Goal: Task Accomplishment & Management: Manage account settings

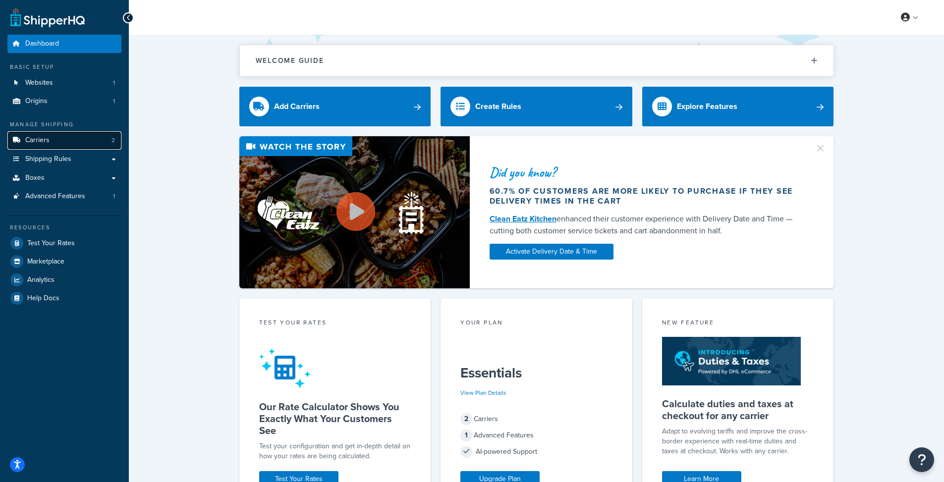
click at [91, 143] on link "Carriers 2" at bounding box center [64, 140] width 114 height 18
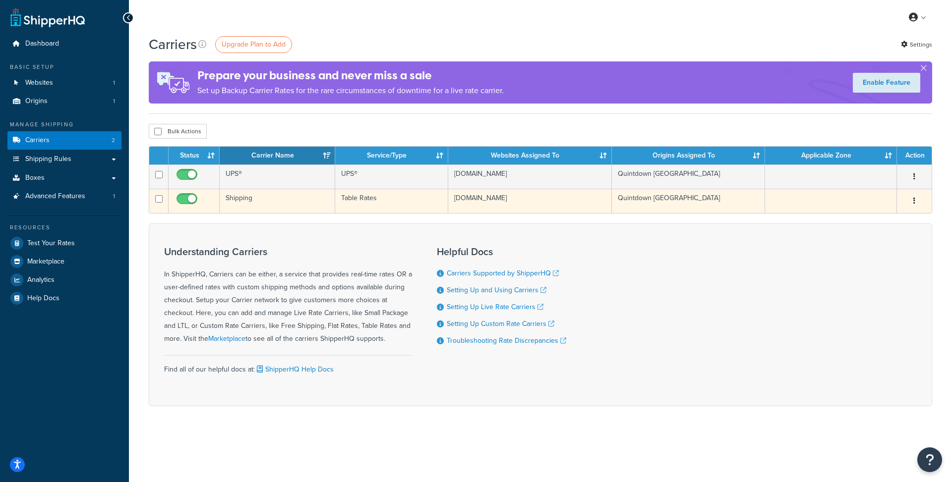
click at [246, 199] on td "Shipping" at bounding box center [277, 201] width 115 height 24
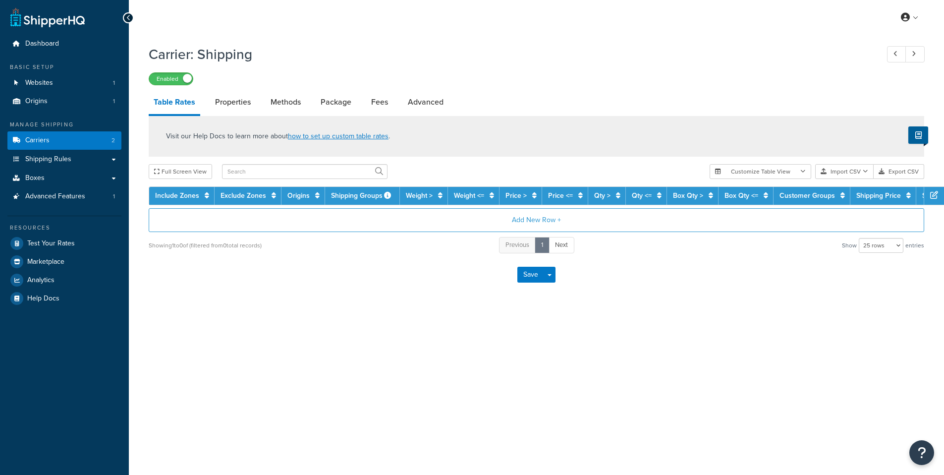
select select "25"
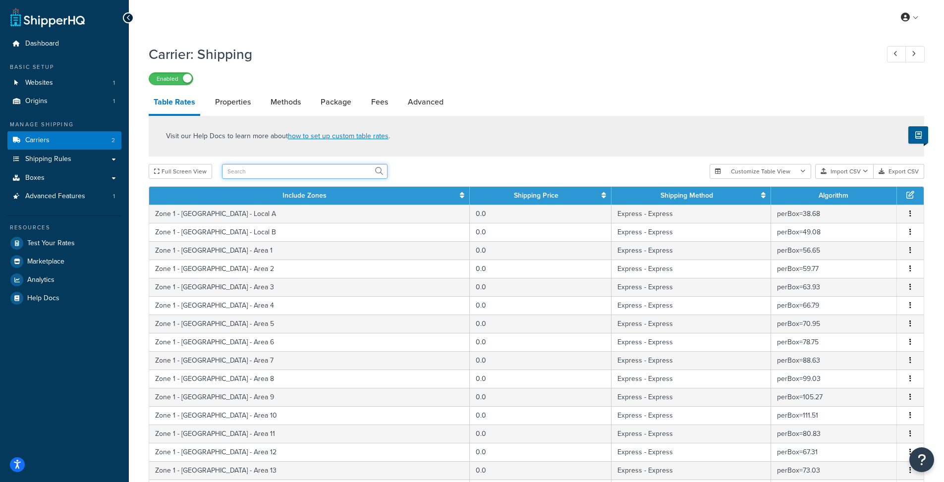
click at [268, 174] on input "text" at bounding box center [305, 171] width 166 height 15
type input "china"
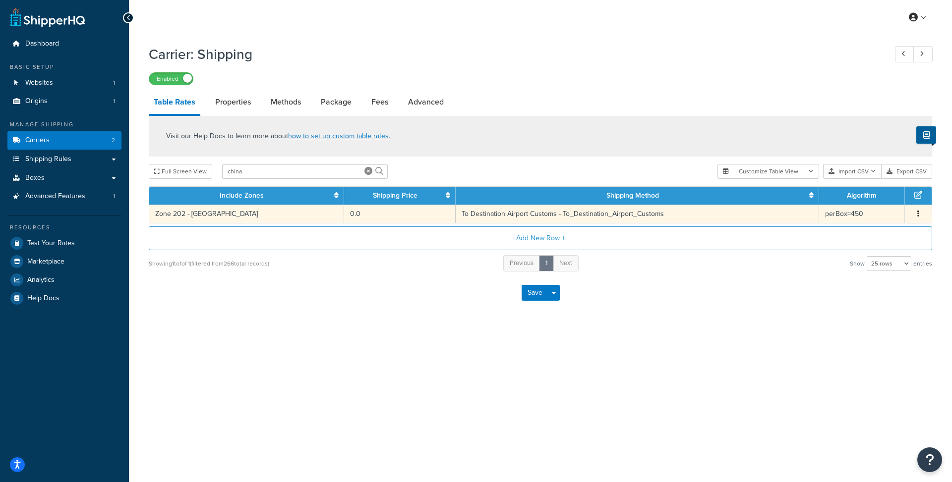
click at [277, 220] on td "Zone 202 - [GEOGRAPHIC_DATA]" at bounding box center [246, 214] width 195 height 18
select select "182208"
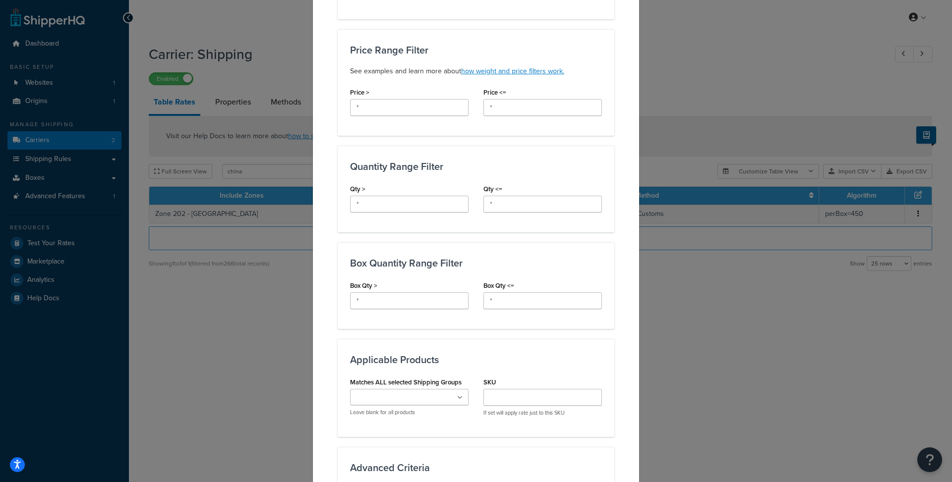
scroll to position [516, 0]
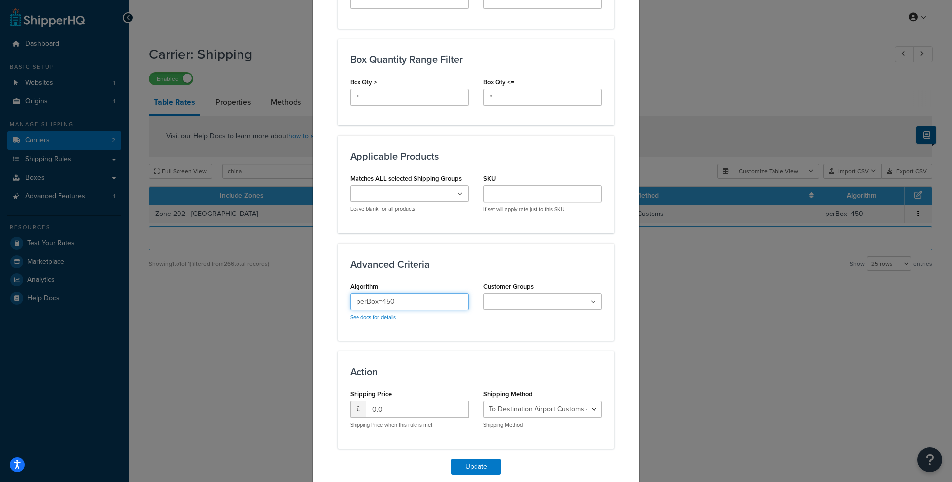
drag, startPoint x: 387, startPoint y: 289, endPoint x: 401, endPoint y: 291, distance: 14.5
click at [401, 293] on input "perBox=450" at bounding box center [409, 301] width 118 height 17
type input "perBox=628"
click at [475, 459] on button "Update" at bounding box center [476, 467] width 50 height 16
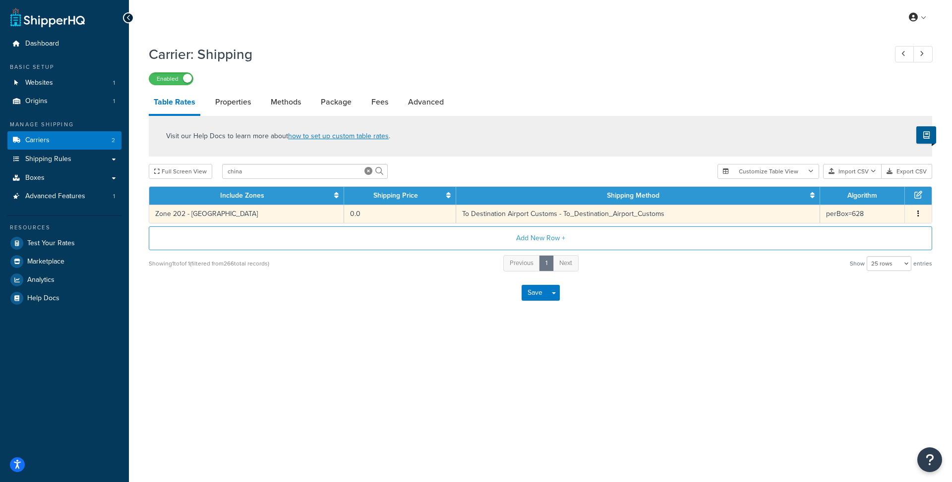
click at [344, 216] on td "0.0" at bounding box center [400, 214] width 112 height 18
select select "182208"
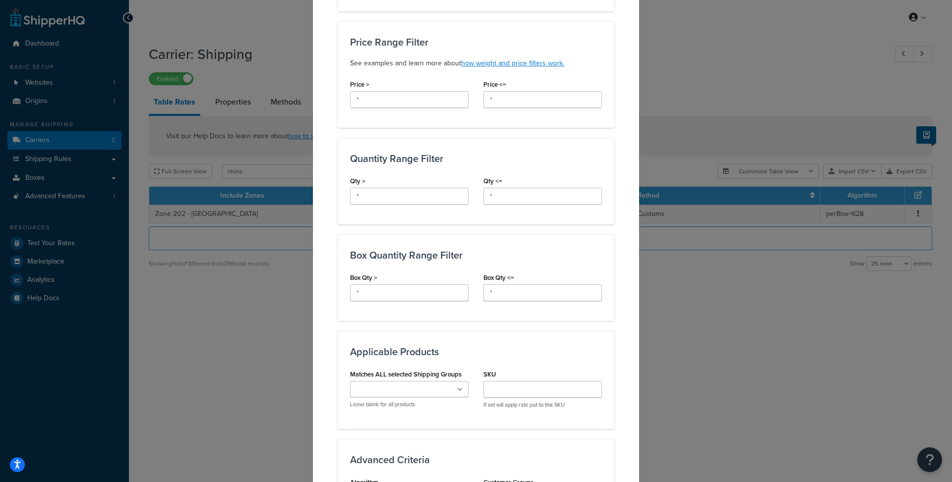
scroll to position [494, 0]
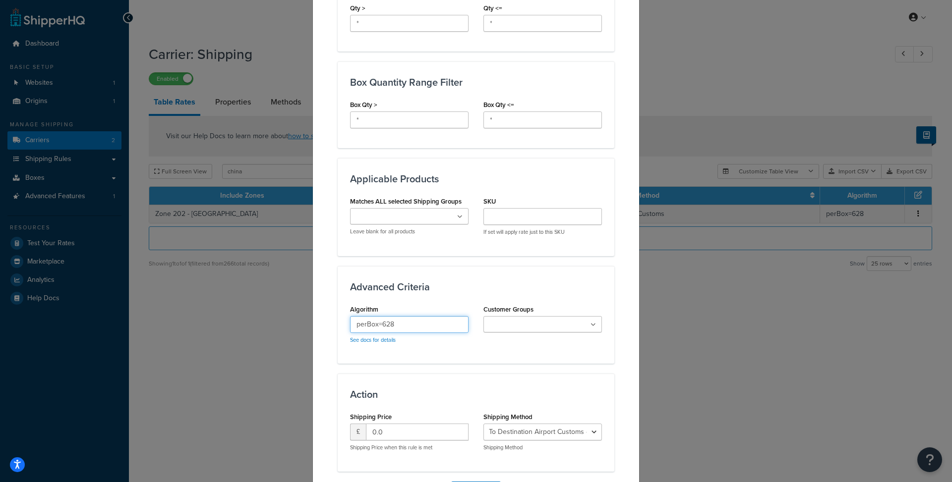
drag, startPoint x: 379, startPoint y: 314, endPoint x: 396, endPoint y: 313, distance: 16.9
click at [394, 316] on input "perBox=628" at bounding box center [409, 324] width 118 height 17
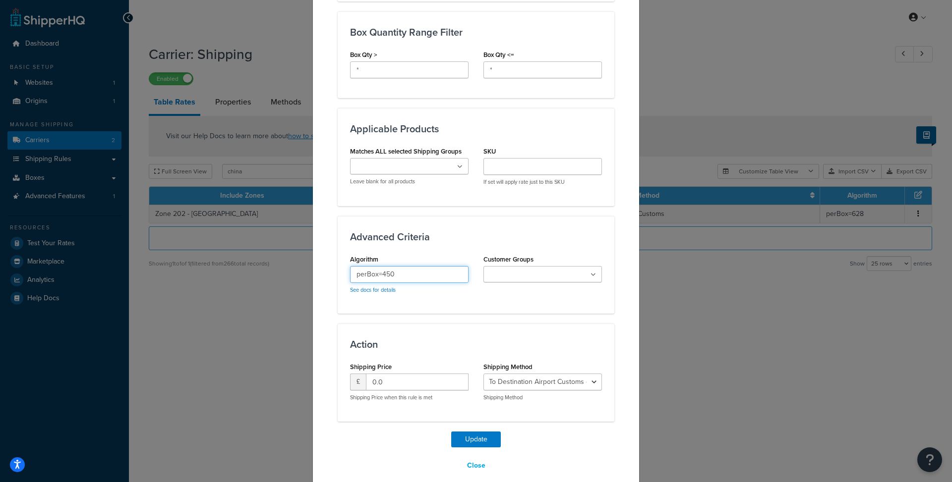
scroll to position [546, 0]
type input "perBox=450"
click at [479, 430] on button "Update" at bounding box center [476, 438] width 50 height 16
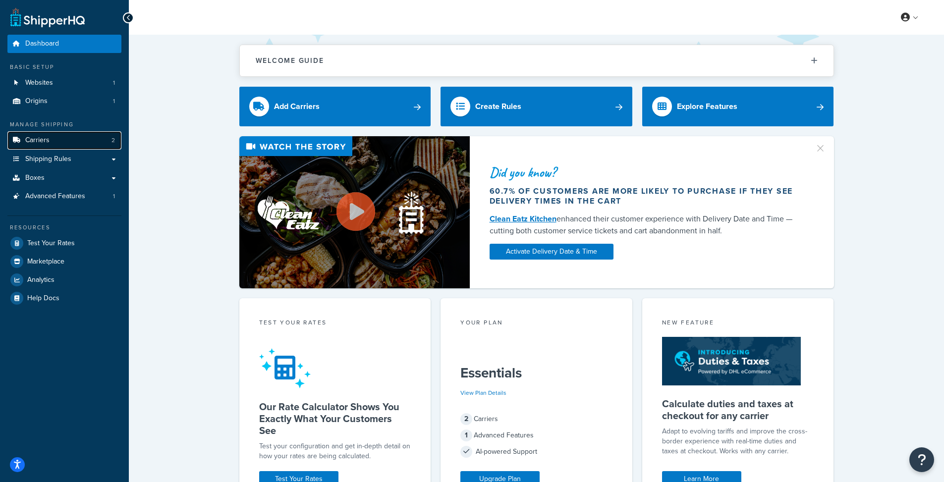
click at [64, 146] on link "Carriers 2" at bounding box center [64, 140] width 114 height 18
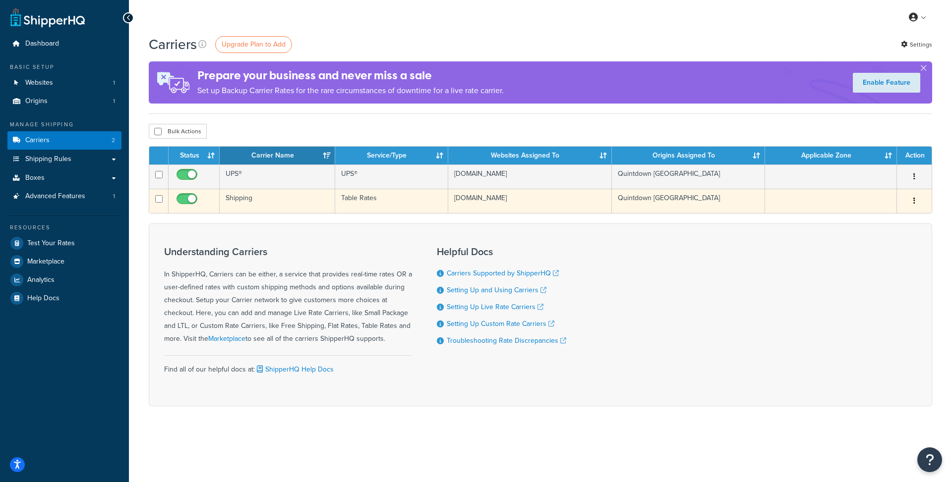
click at [247, 201] on td "Shipping" at bounding box center [277, 201] width 115 height 24
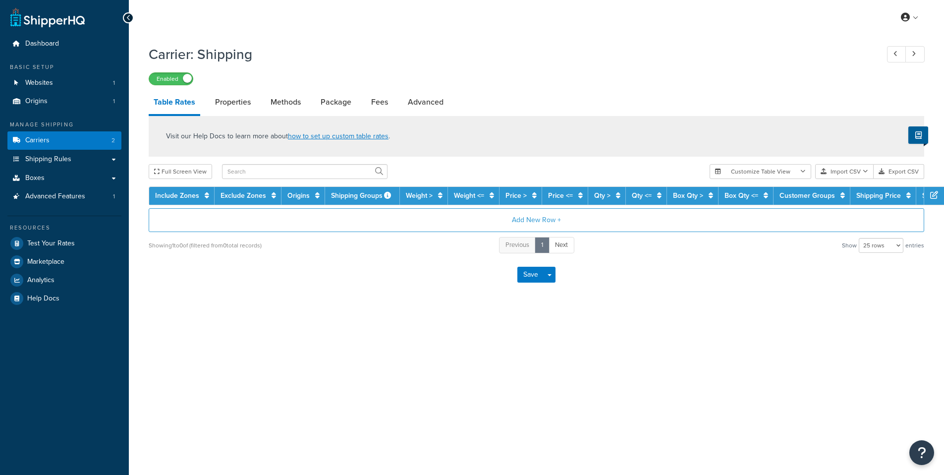
select select "25"
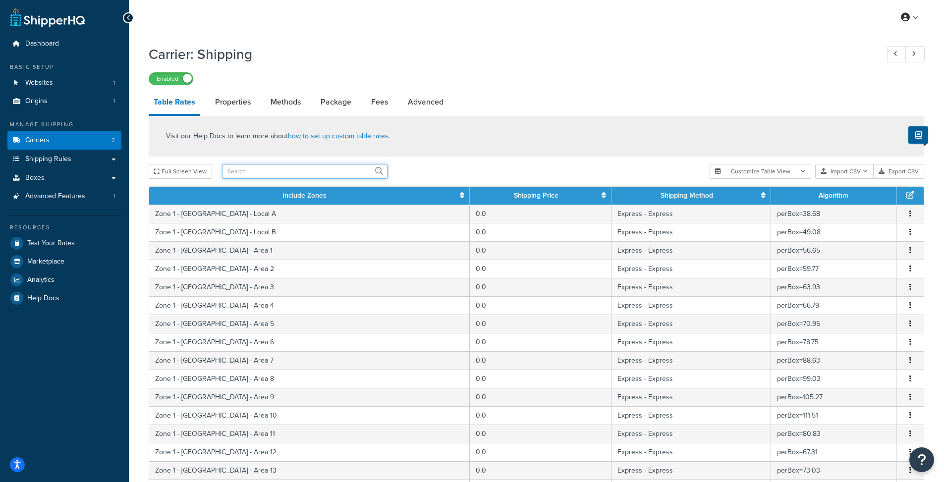
click at [246, 174] on input "text" at bounding box center [305, 171] width 166 height 15
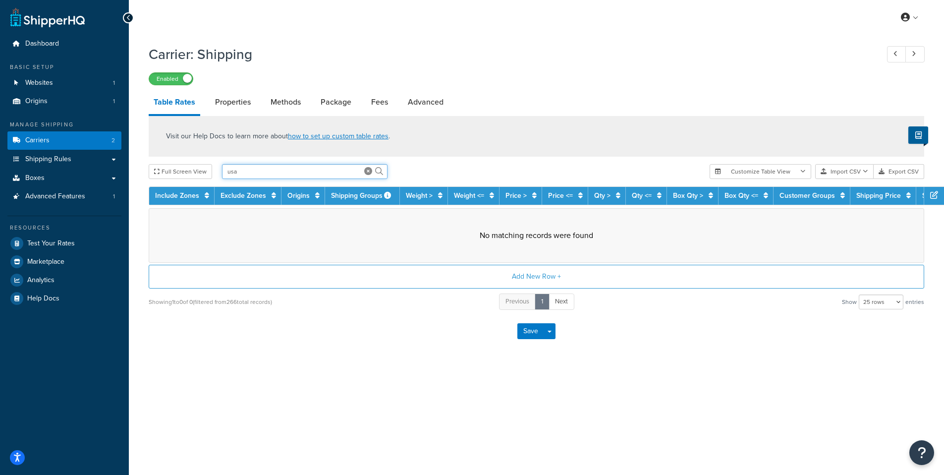
click at [246, 174] on input "usa" at bounding box center [305, 171] width 166 height 15
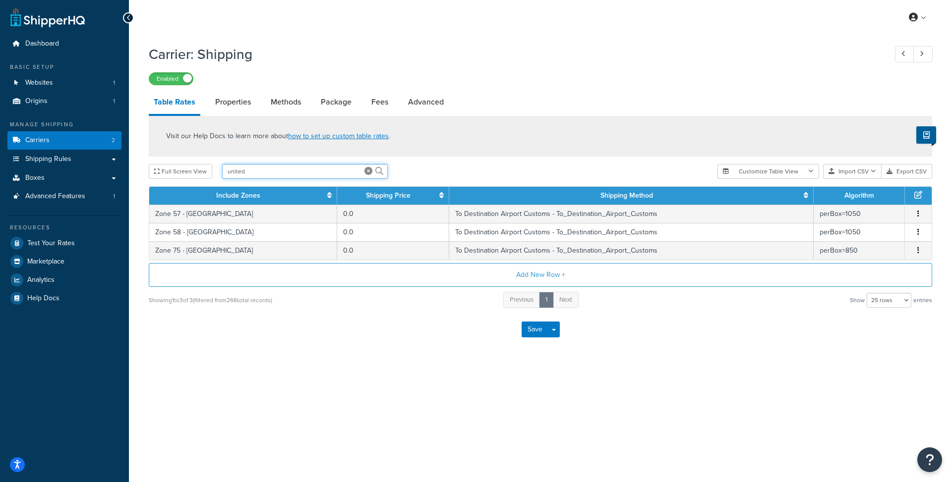
drag, startPoint x: 259, startPoint y: 176, endPoint x: 212, endPoint y: 173, distance: 47.6
click at [212, 173] on div "Full Screen View united" at bounding box center [429, 171] width 561 height 15
type input "[GEOGRAPHIC_DATA]"
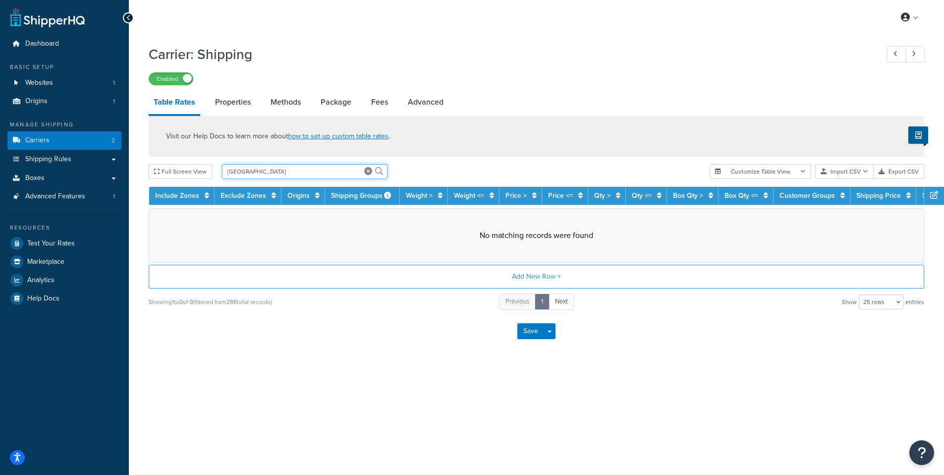
drag, startPoint x: 249, startPoint y: 177, endPoint x: 218, endPoint y: 170, distance: 31.7
click at [218, 170] on div "Full Screen View [GEOGRAPHIC_DATA]" at bounding box center [425, 171] width 553 height 15
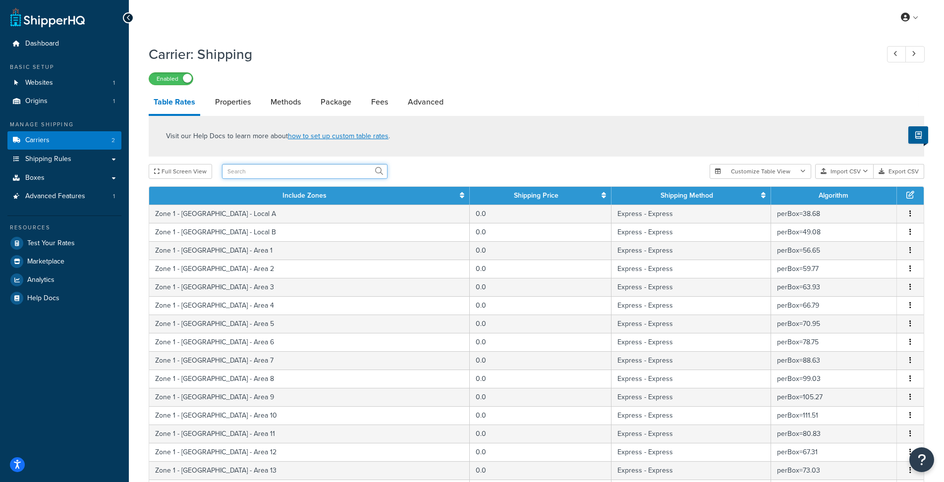
click at [265, 179] on input "text" at bounding box center [305, 171] width 166 height 15
type input "united stat"
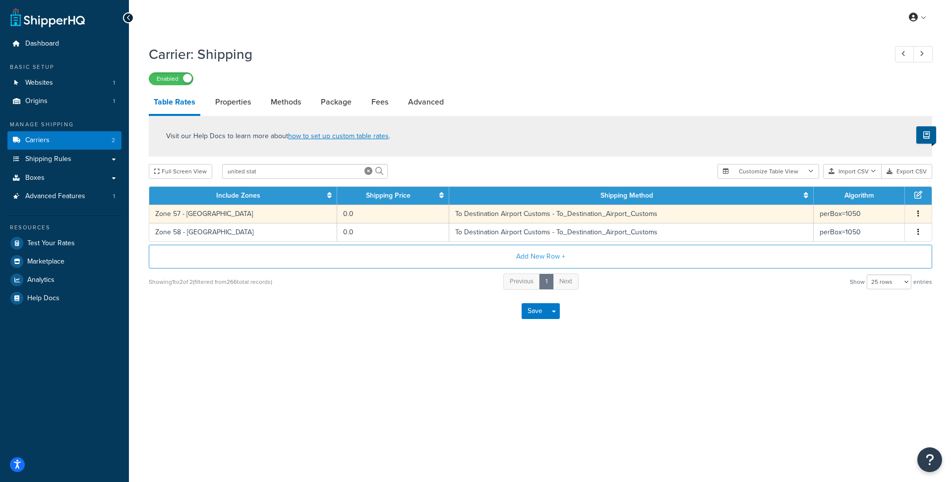
click at [268, 216] on td "Zone 57 - [GEOGRAPHIC_DATA]" at bounding box center [243, 214] width 188 height 18
select select "182208"
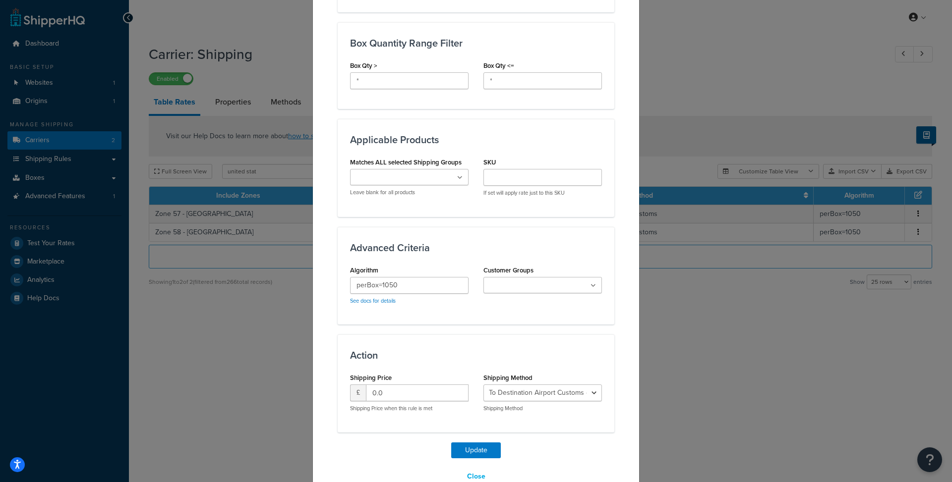
scroll to position [556, 0]
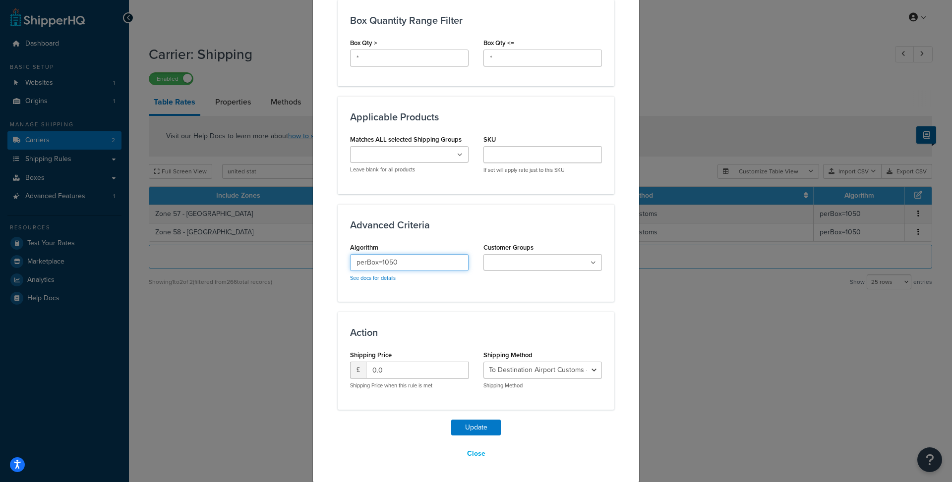
drag, startPoint x: 379, startPoint y: 261, endPoint x: 415, endPoint y: 264, distance: 36.8
click at [415, 264] on input "perBox=1050" at bounding box center [409, 262] width 118 height 17
type input "perBox=635"
click at [481, 425] on button "Update" at bounding box center [476, 428] width 50 height 16
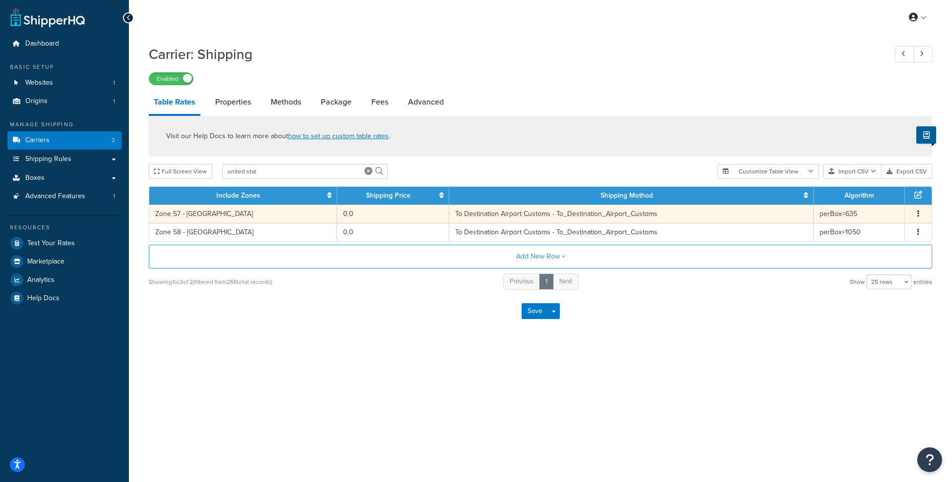
click at [320, 212] on td "Zone 57 - [GEOGRAPHIC_DATA]" at bounding box center [243, 214] width 188 height 18
select select "182208"
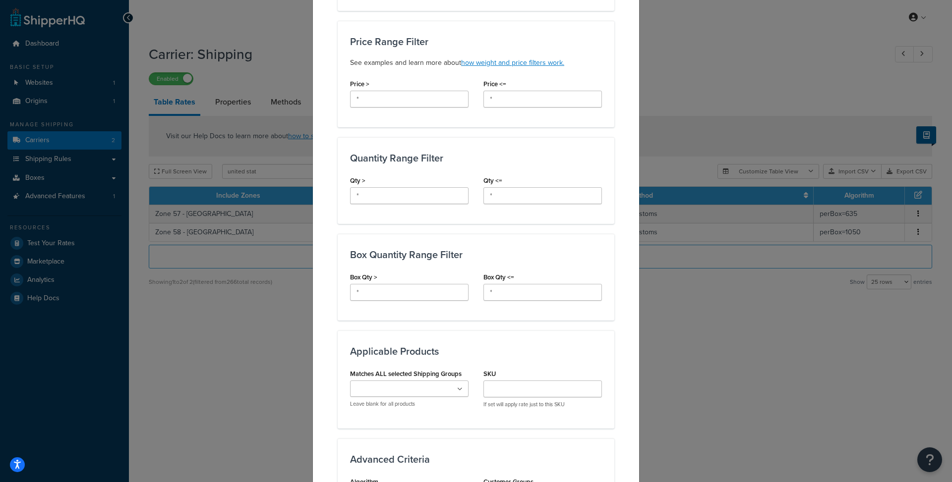
scroll to position [397, 0]
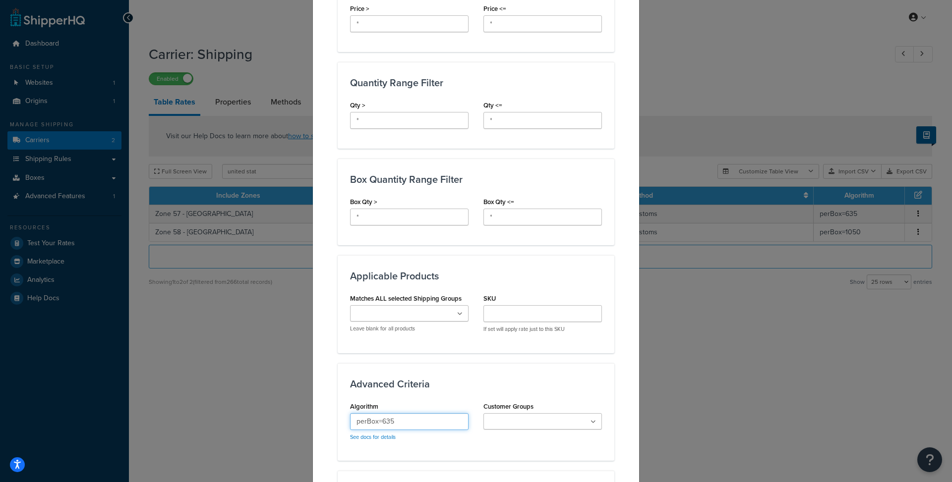
drag, startPoint x: 386, startPoint y: 420, endPoint x: 428, endPoint y: 424, distance: 42.8
click at [428, 424] on input "perBox=635" at bounding box center [409, 421] width 118 height 17
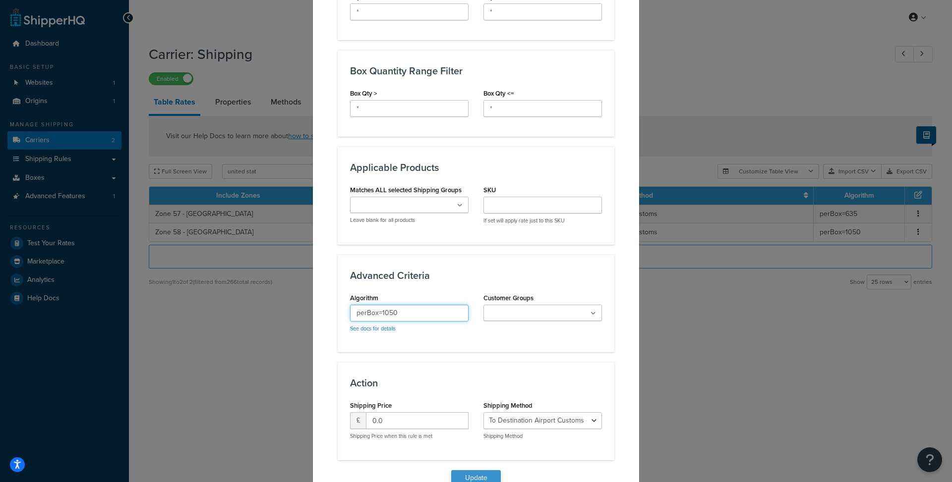
scroll to position [556, 0]
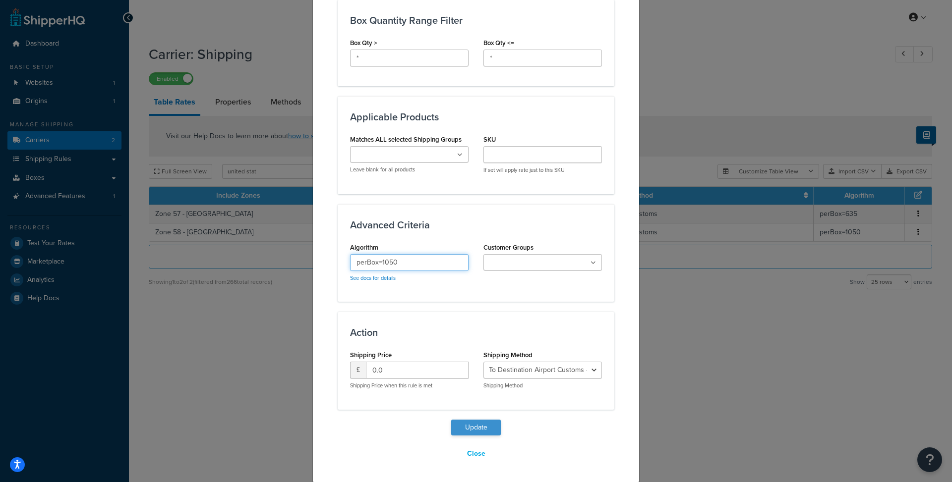
type input "perBox=1050"
click at [471, 429] on button "Update" at bounding box center [476, 428] width 50 height 16
